Goal: Task Accomplishment & Management: Manage account settings

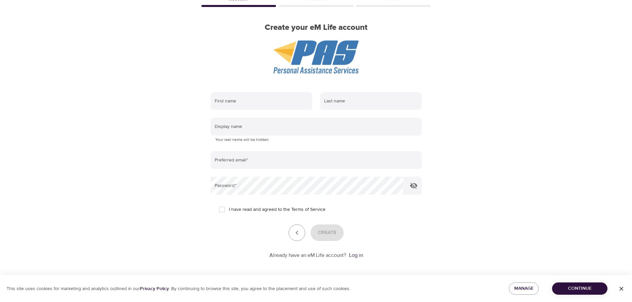
scroll to position [42, 0]
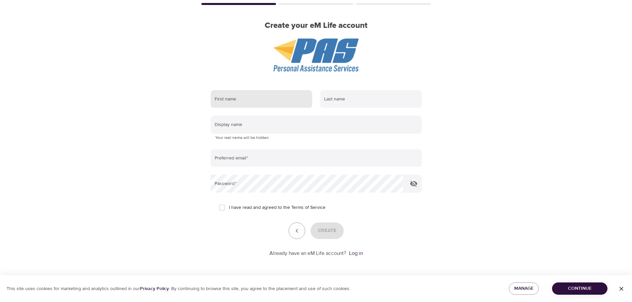
click at [234, 99] on input "text" at bounding box center [262, 99] width 102 height 18
type input "[PERSON_NAME]"
click at [339, 102] on input "[PERSON_NAME]" at bounding box center [371, 99] width 102 height 18
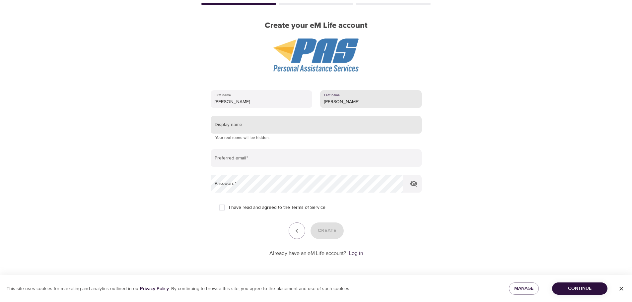
type input "[PERSON_NAME]"
click at [273, 127] on input "text" at bounding box center [316, 125] width 211 height 18
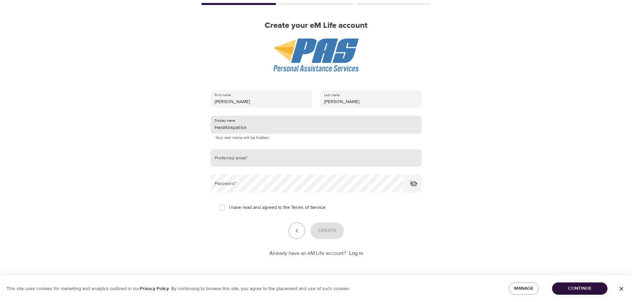
type input "HeidiKirkpatrick"
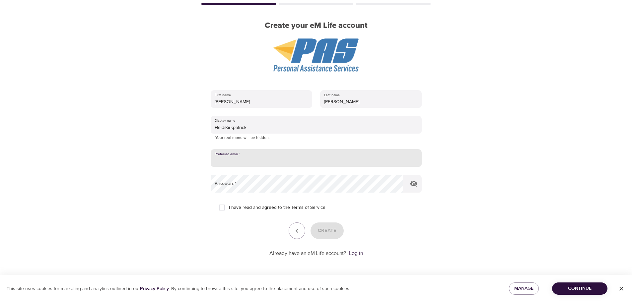
drag, startPoint x: 248, startPoint y: 156, endPoint x: 251, endPoint y: 158, distance: 4.0
click at [251, 158] on input "email" at bounding box center [316, 158] width 211 height 18
type input "[EMAIL_ADDRESS][PERSON_NAME][DOMAIN_NAME]"
click at [202, 210] on div "First name [PERSON_NAME] Last name [PERSON_NAME] Display name HeidiKirkpatrick …" at bounding box center [316, 174] width 232 height 188
click at [222, 209] on input "I have read and agreed to the Terms of Service" at bounding box center [222, 208] width 14 height 14
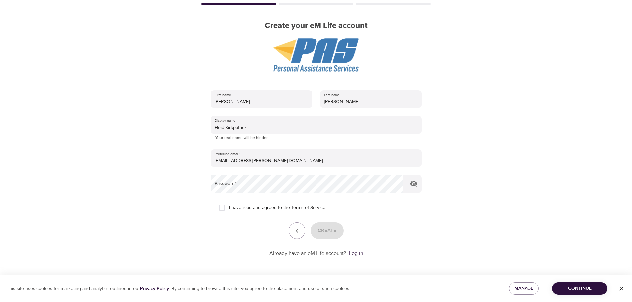
checkbox input "true"
click at [324, 232] on span "Create" at bounding box center [327, 231] width 19 height 9
click at [626, 290] on span "button" at bounding box center [622, 289] width 16 height 7
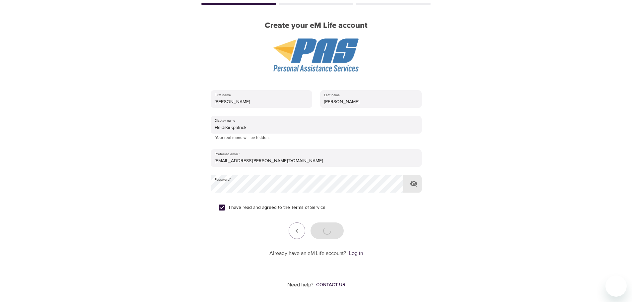
click at [410, 185] on icon "button" at bounding box center [414, 184] width 8 height 8
click at [508, 181] on div "User Profile Account Interests Finish Create your eM Life account First name [P…" at bounding box center [316, 109] width 632 height 302
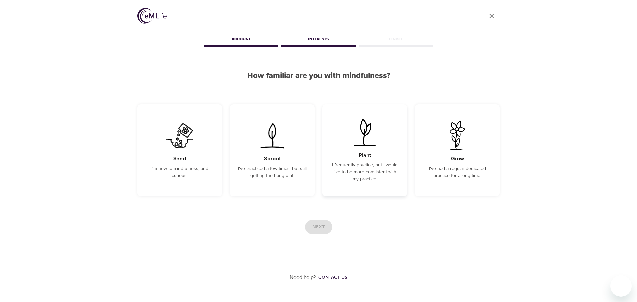
click at [384, 175] on p "I frequently practice, but I would like to be more consistent with my practice." at bounding box center [364, 172] width 69 height 21
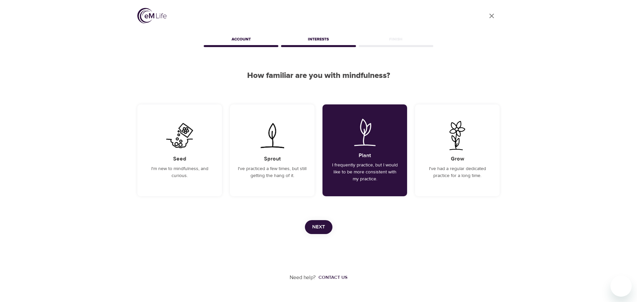
click at [325, 227] on span "Next" at bounding box center [318, 227] width 13 height 9
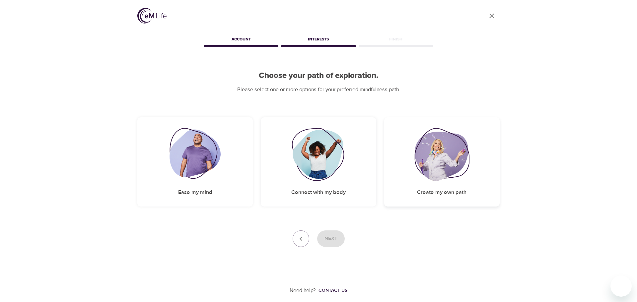
click at [451, 187] on div "Create my own path" at bounding box center [441, 161] width 115 height 89
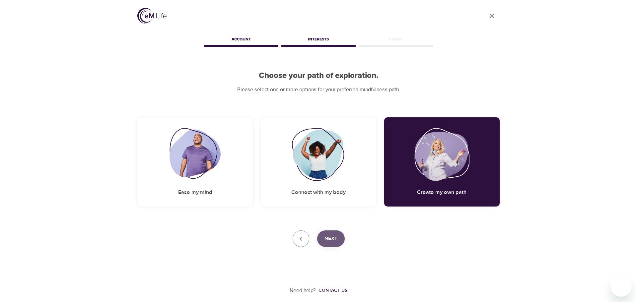
click at [330, 236] on span "Next" at bounding box center [331, 239] width 13 height 9
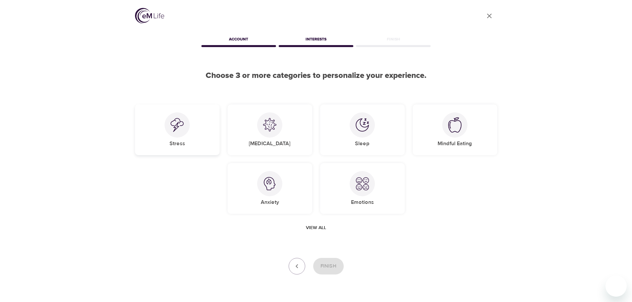
click at [162, 131] on div "Stress" at bounding box center [177, 130] width 85 height 51
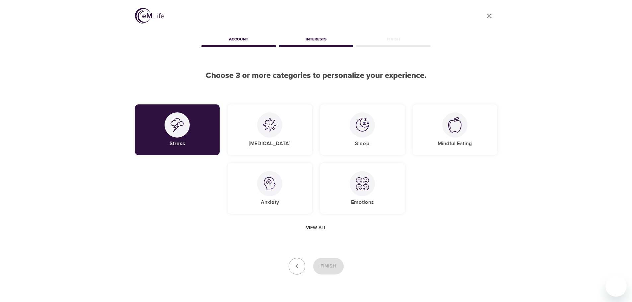
drag, startPoint x: 291, startPoint y: 191, endPoint x: 317, endPoint y: 188, distance: 25.4
click at [294, 190] on div "Anxiety" at bounding box center [270, 188] width 85 height 51
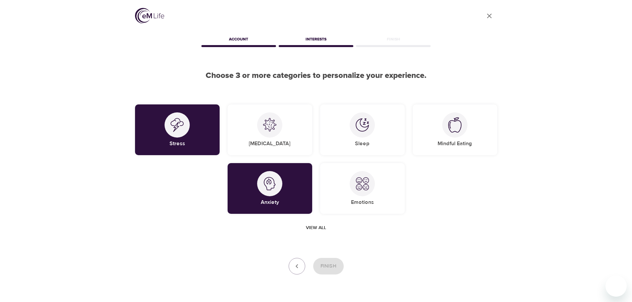
click at [356, 231] on div "View all" at bounding box center [316, 228] width 362 height 12
click at [318, 229] on span "View all" at bounding box center [316, 228] width 20 height 8
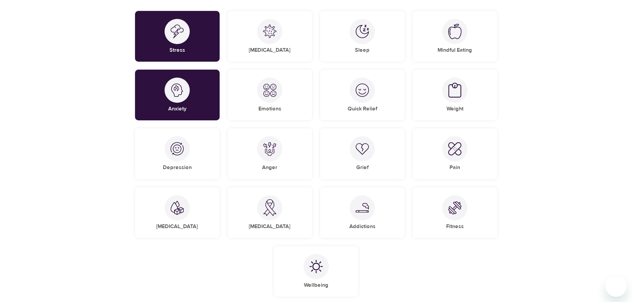
scroll to position [133, 0]
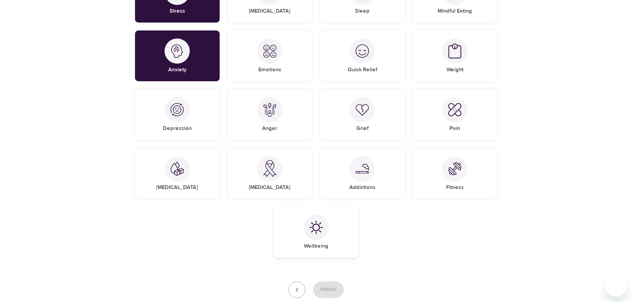
click at [304, 222] on div "Wellbeing" at bounding box center [316, 232] width 85 height 51
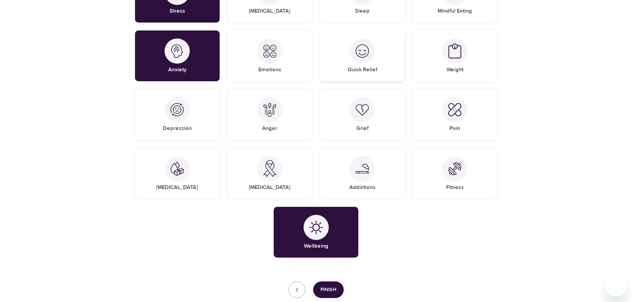
click at [360, 51] on img at bounding box center [362, 50] width 13 height 13
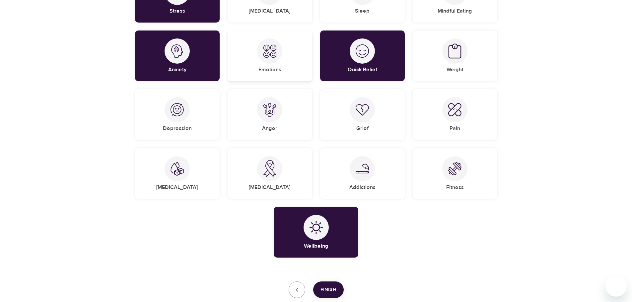
scroll to position [100, 0]
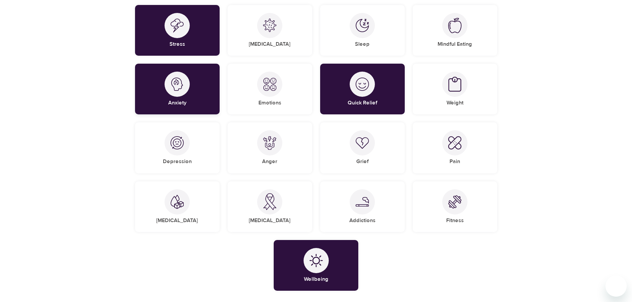
drag, startPoint x: 199, startPoint y: 89, endPoint x: 217, endPoint y: 96, distance: 19.5
click at [199, 89] on div "Anxiety" at bounding box center [177, 89] width 85 height 51
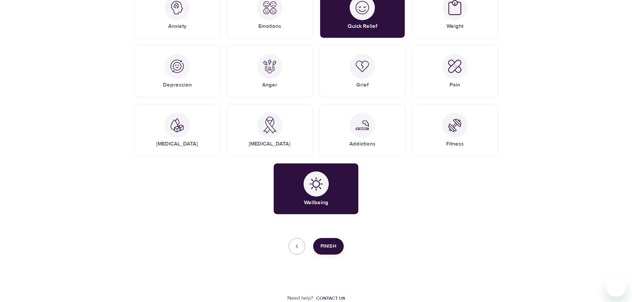
click at [321, 246] on span "Finish" at bounding box center [329, 246] width 16 height 9
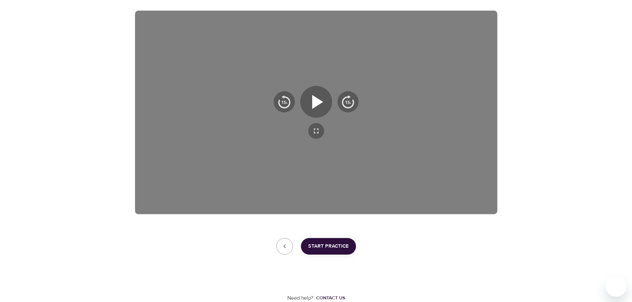
click at [347, 244] on span "Start Practice" at bounding box center [328, 246] width 40 height 9
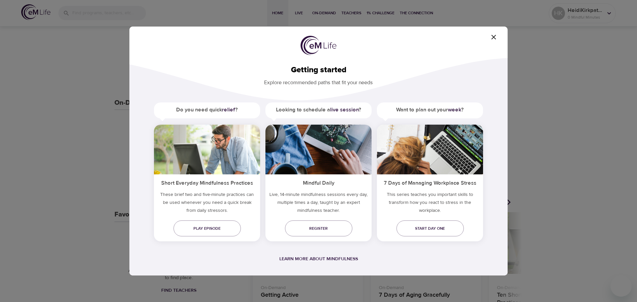
click at [492, 36] on icon "button" at bounding box center [493, 37] width 5 height 5
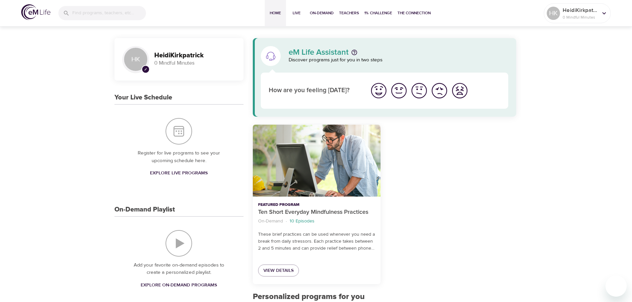
click at [144, 68] on icon "pencil" at bounding box center [145, 69] width 3 height 3
click at [165, 56] on h3 "HeidiKirkpatrick" at bounding box center [194, 56] width 81 height 8
click at [146, 68] on icon "pencil" at bounding box center [145, 69] width 3 height 3
click at [599, 13] on div at bounding box center [604, 13] width 10 height 10
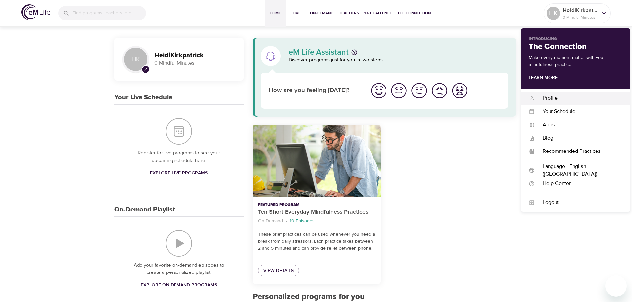
click at [556, 98] on div "Profile" at bounding box center [579, 99] width 88 height 8
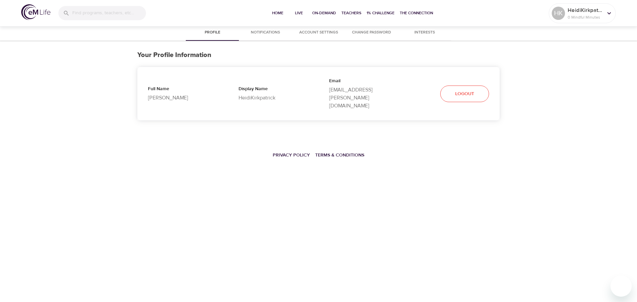
click at [271, 94] on p "HeidiKirkpatrick" at bounding box center [273, 98] width 69 height 8
click at [277, 94] on p "HeidiKirkpatrick" at bounding box center [273, 98] width 69 height 8
drag, startPoint x: 275, startPoint y: 90, endPoint x: 263, endPoint y: 90, distance: 12.3
click at [268, 94] on p "HeidiKirkpatrick" at bounding box center [273, 98] width 69 height 8
click at [263, 94] on p "HeidiKirkpatrick" at bounding box center [273, 98] width 69 height 8
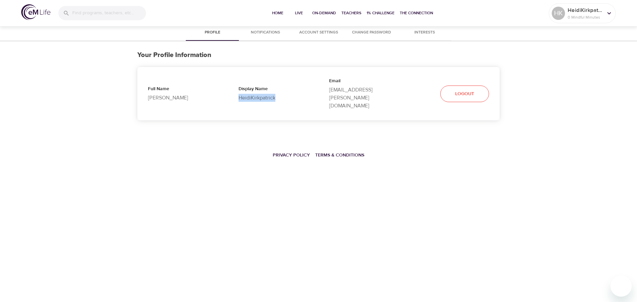
click at [262, 94] on p "HeidiKirkpatrick" at bounding box center [273, 98] width 69 height 8
click at [258, 94] on p "HeidiKirkpatrick" at bounding box center [273, 98] width 69 height 8
drag, startPoint x: 259, startPoint y: 89, endPoint x: 419, endPoint y: 123, distance: 163.9
click at [419, 123] on div "Profile Notifications Account Settings Change Password Interests Your Profile I…" at bounding box center [318, 104] width 637 height 159
drag, startPoint x: 229, startPoint y: 85, endPoint x: 250, endPoint y: 90, distance: 20.9
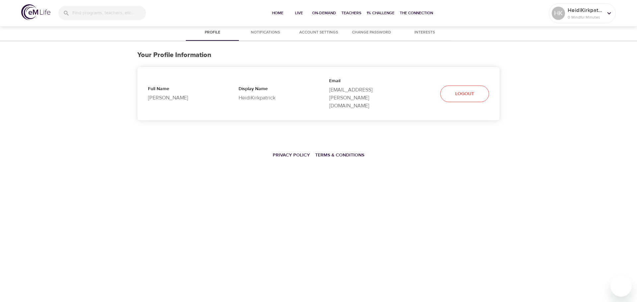
click at [233, 85] on div "Display Name HeidiKirkpatrick" at bounding box center [273, 93] width 91 height 37
drag, startPoint x: 250, startPoint y: 90, endPoint x: 293, endPoint y: 89, distance: 42.8
click at [293, 94] on p "HeidiKirkpatrick" at bounding box center [273, 98] width 69 height 8
click at [352, 113] on div "Your Profile Information Full Name [PERSON_NAME] Display Name HeidiKirkpatrick …" at bounding box center [318, 86] width 362 height 90
click at [276, 30] on span "Notifications" at bounding box center [265, 32] width 45 height 7
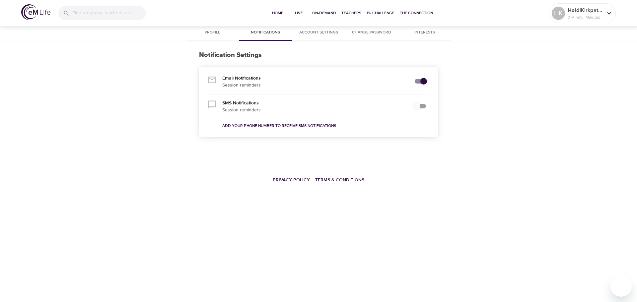
click at [315, 34] on span "Account Settings" at bounding box center [318, 32] width 45 height 7
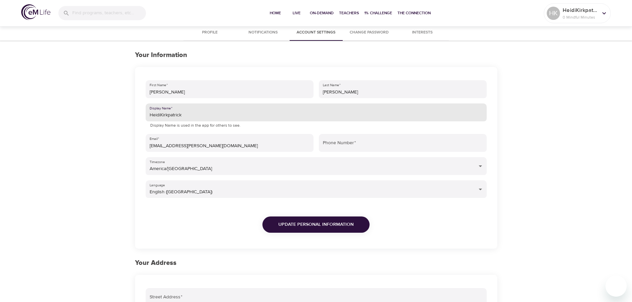
drag, startPoint x: 201, startPoint y: 116, endPoint x: 128, endPoint y: 114, distance: 72.4
click at [128, 114] on div "Your Information First Name   * [PERSON_NAME] Last Name   * [PERSON_NAME] Displ…" at bounding box center [316, 246] width 378 height 390
type input "Lady64"
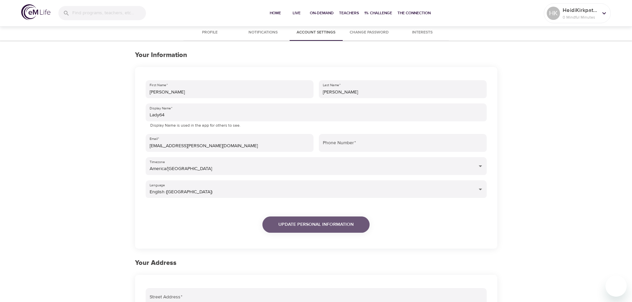
click at [335, 222] on span "Update Personal Information" at bounding box center [315, 225] width 75 height 8
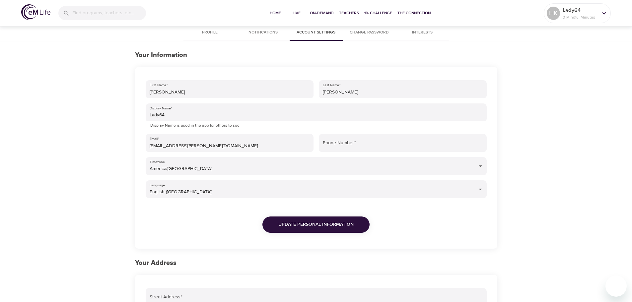
click at [378, 35] on span "Change Password" at bounding box center [369, 32] width 45 height 7
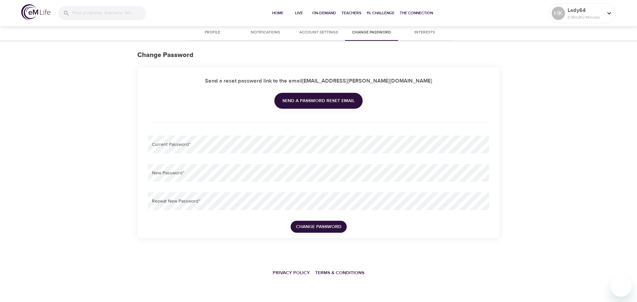
type input "[EMAIL_ADDRESS][PERSON_NAME][DOMAIN_NAME]"
click at [218, 33] on span "Profile" at bounding box center [212, 32] width 45 height 7
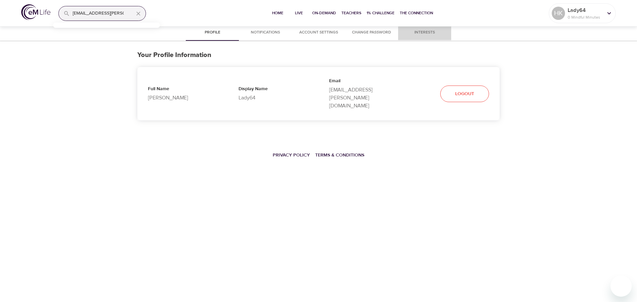
click at [424, 32] on span "Interests" at bounding box center [424, 32] width 45 height 7
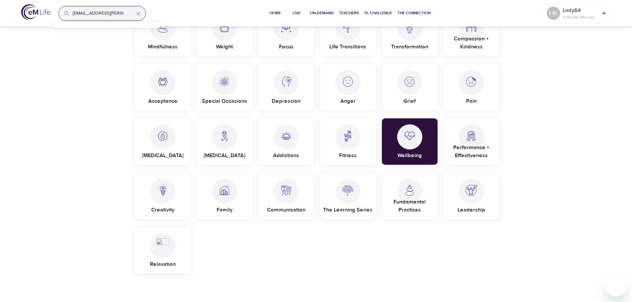
scroll to position [232, 0]
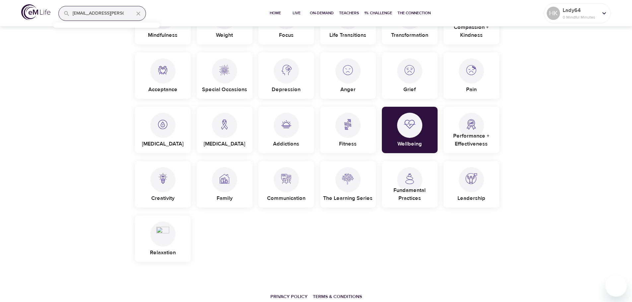
click at [351, 201] on p "The Learning Series" at bounding box center [347, 197] width 49 height 11
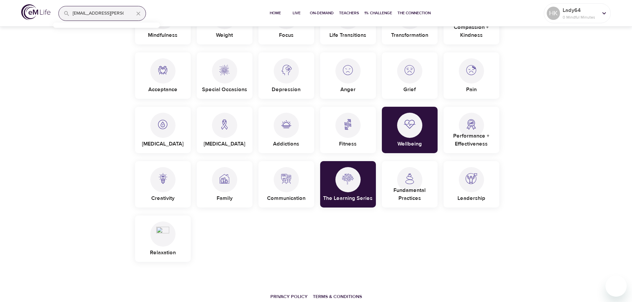
click at [405, 190] on div at bounding box center [409, 179] width 25 height 25
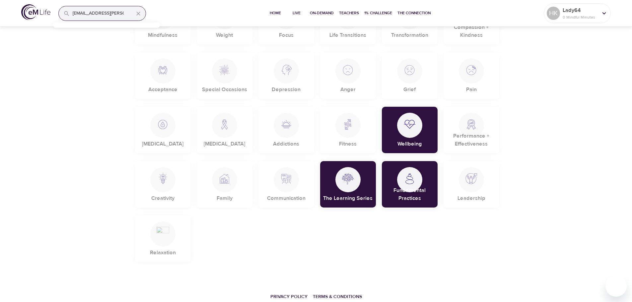
click at [468, 195] on p "Leadership" at bounding box center [472, 197] width 28 height 11
click at [460, 188] on div "Leadership" at bounding box center [472, 184] width 56 height 46
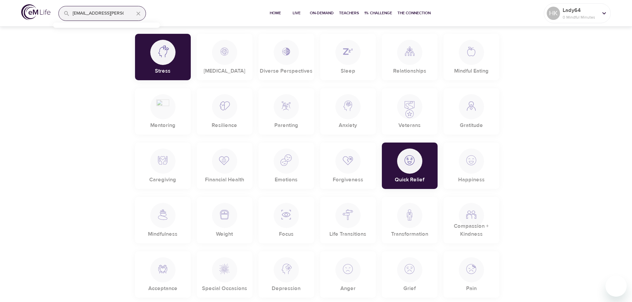
scroll to position [0, 0]
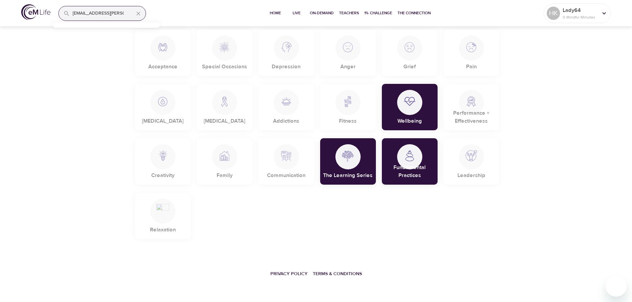
click at [253, 217] on div "Stress [MEDICAL_DATA] Diverse Perspectives Sleep Relationships Mindful Eating M…" at bounding box center [316, 25] width 370 height 435
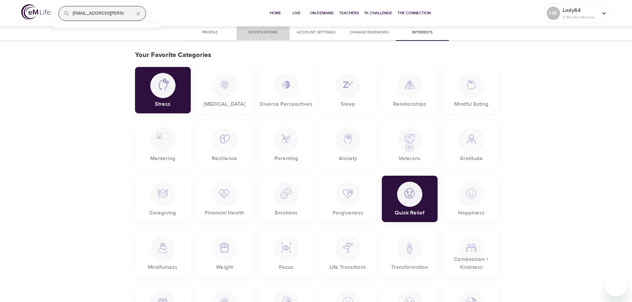
click at [273, 34] on span "Notifications" at bounding box center [263, 32] width 45 height 7
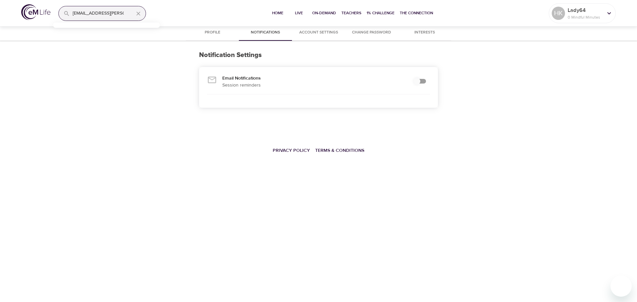
checkbox input "true"
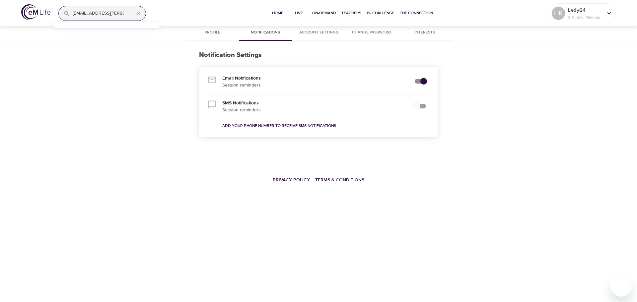
click at [314, 35] on span "Account Settings" at bounding box center [318, 32] width 45 height 7
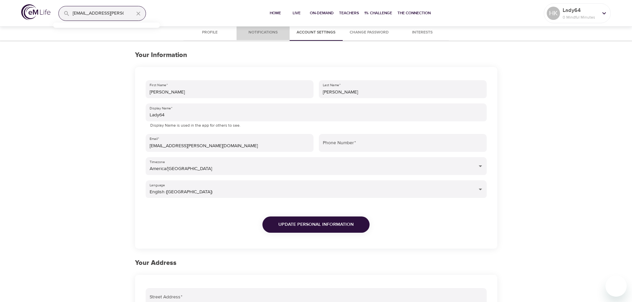
click at [244, 31] on span "Notifications" at bounding box center [263, 32] width 45 height 7
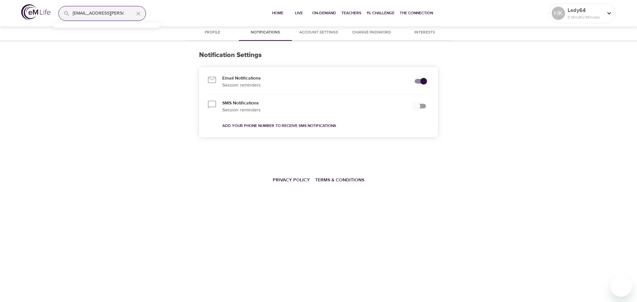
click at [217, 31] on span "Profile" at bounding box center [212, 32] width 45 height 7
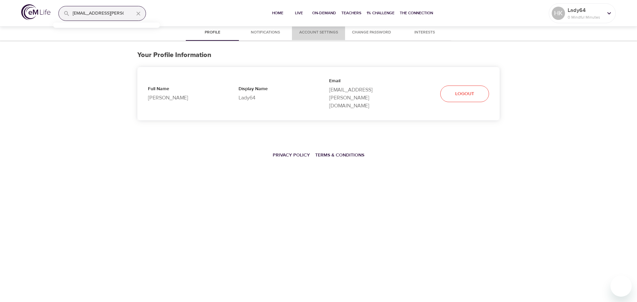
click at [344, 34] on button "Account Settings" at bounding box center [318, 33] width 53 height 16
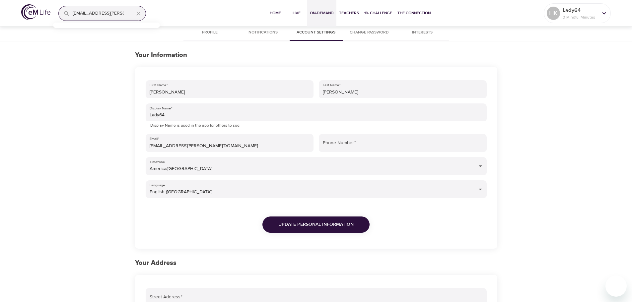
click at [332, 14] on span "On-Demand" at bounding box center [322, 13] width 24 height 7
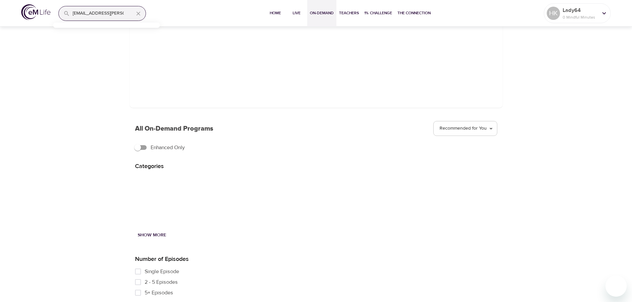
scroll to position [91, 0]
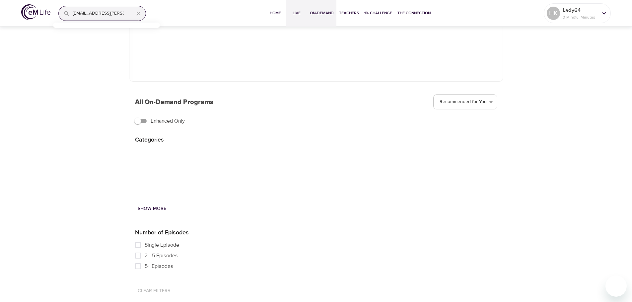
click at [304, 13] on button "Live" at bounding box center [296, 13] width 21 height 27
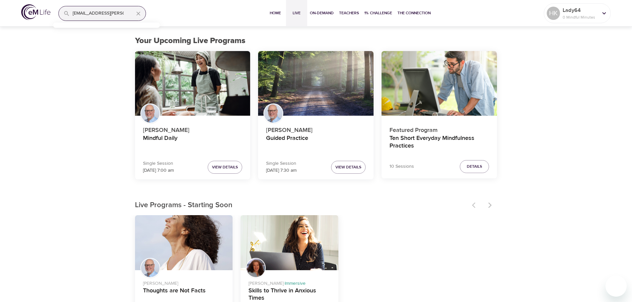
scroll to position [33, 0]
